Goal: Information Seeking & Learning: Learn about a topic

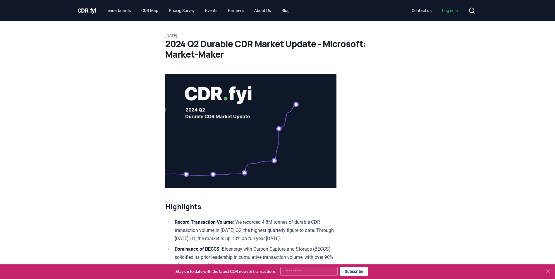
drag, startPoint x: 377, startPoint y: 153, endPoint x: 381, endPoint y: 133, distance: 19.8
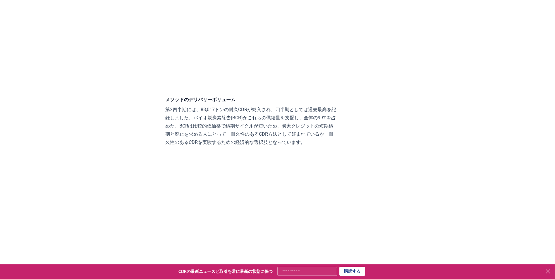
scroll to position [1667, 0]
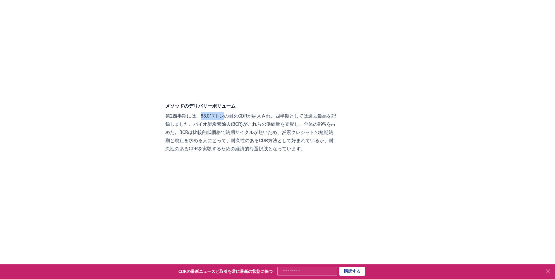
drag, startPoint x: 196, startPoint y: 41, endPoint x: 218, endPoint y: 41, distance: 22.5
click at [218, 112] on p "第2四半期には、88,017トンの耐久CDRが納入され、四半期としては過去最高を記録しました。バイオ炭炭素除去(BCR)がこれらの供給量を支配し、全体の99%…" at bounding box center [250, 132] width 171 height 41
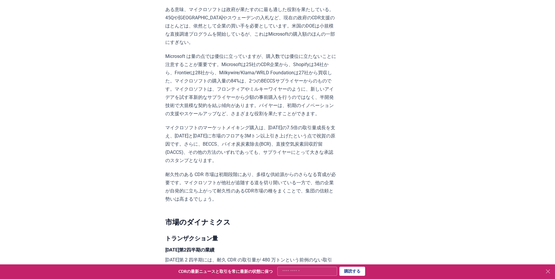
scroll to position [497, 0]
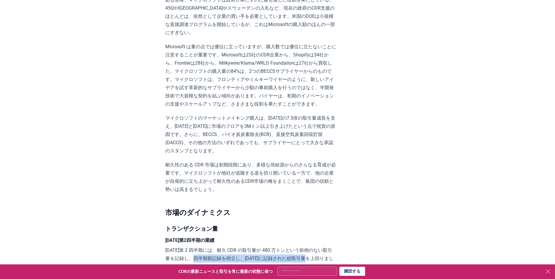
drag, startPoint x: 181, startPoint y: 206, endPoint x: 286, endPoint y: 205, distance: 105.0
click at [286, 246] on p "2024 年第 2 四半期には、耐久 CDR の取引量が 480 万トンという前例のない取引量を記録し、四半期新記録を樹立し、2023 年に記録された総取引量…" at bounding box center [250, 283] width 171 height 74
drag, startPoint x: 285, startPoint y: 206, endPoint x: 242, endPoint y: 213, distance: 43.9
click at [242, 246] on p "2024 年第 2 四半期には、耐久 CDR の取引量が 480 万トンという前例のない取引量を記録し、四半期新記録を樹立し、2023 年に記録された総取引量…" at bounding box center [250, 283] width 171 height 74
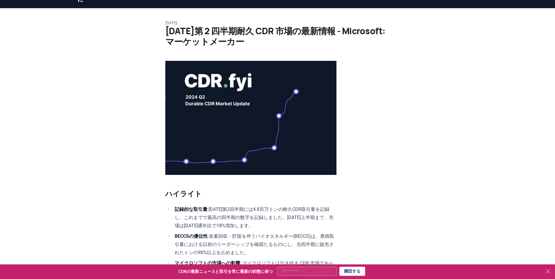
scroll to position [0, 0]
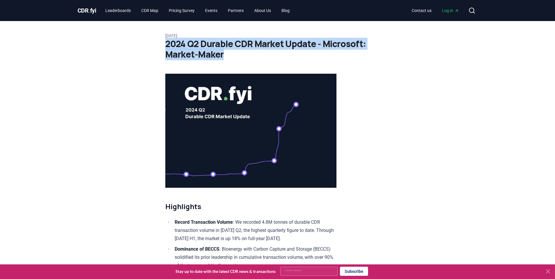
drag, startPoint x: 166, startPoint y: 45, endPoint x: 225, endPoint y: 54, distance: 59.6
click at [225, 54] on h1 "2024 Q2 Durable CDR Market Update - Microsoft: Market-Maker" at bounding box center [277, 49] width 225 height 21
drag, startPoint x: 225, startPoint y: 54, endPoint x: 200, endPoint y: 53, distance: 24.9
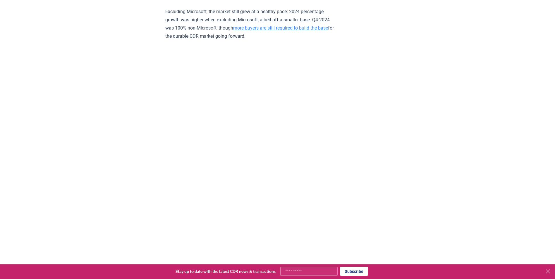
scroll to position [1170, 0]
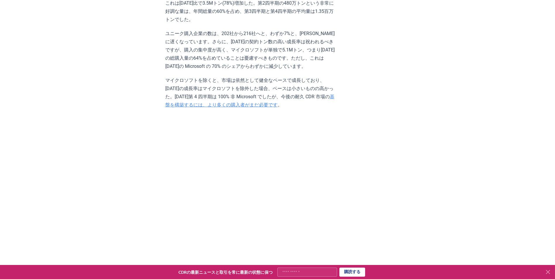
scroll to position [1053, 0]
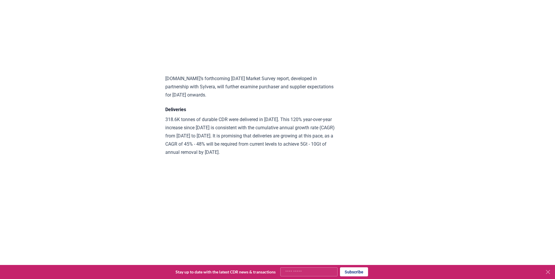
scroll to position [3094, 0]
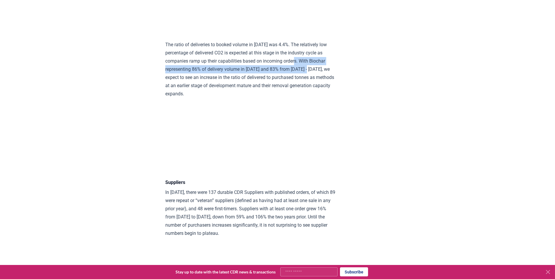
drag, startPoint x: 302, startPoint y: 91, endPoint x: 319, endPoint y: 100, distance: 19.9
click at [319, 98] on p "The ratio of deliveries to booked volume in 2024 was 4.4%. The relatively low p…" at bounding box center [250, 69] width 171 height 57
copy p "With Biochar representing 86% of delivery volume in 2024 and 83% from 2020 - 20…"
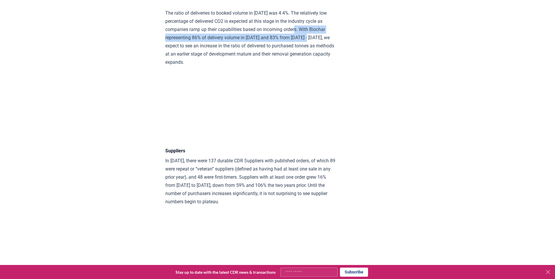
scroll to position [2921, 0]
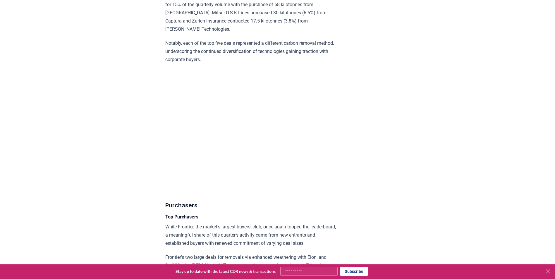
scroll to position [1667, 0]
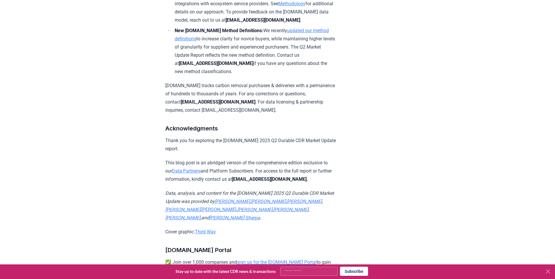
scroll to position [3866, 0]
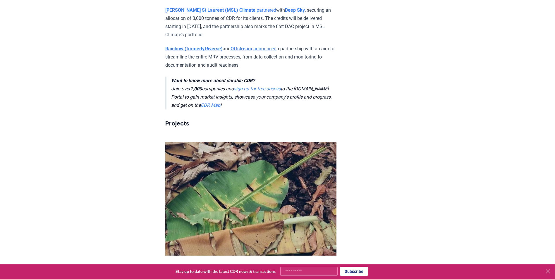
scroll to position [877, 0]
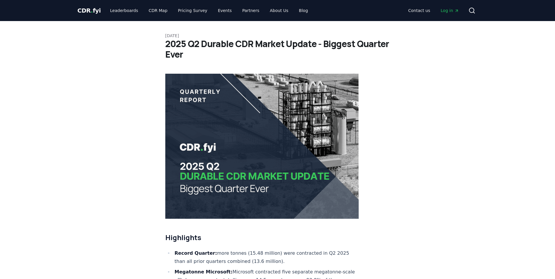
scroll to position [292, 0]
